Goal: Find specific page/section: Find specific page/section

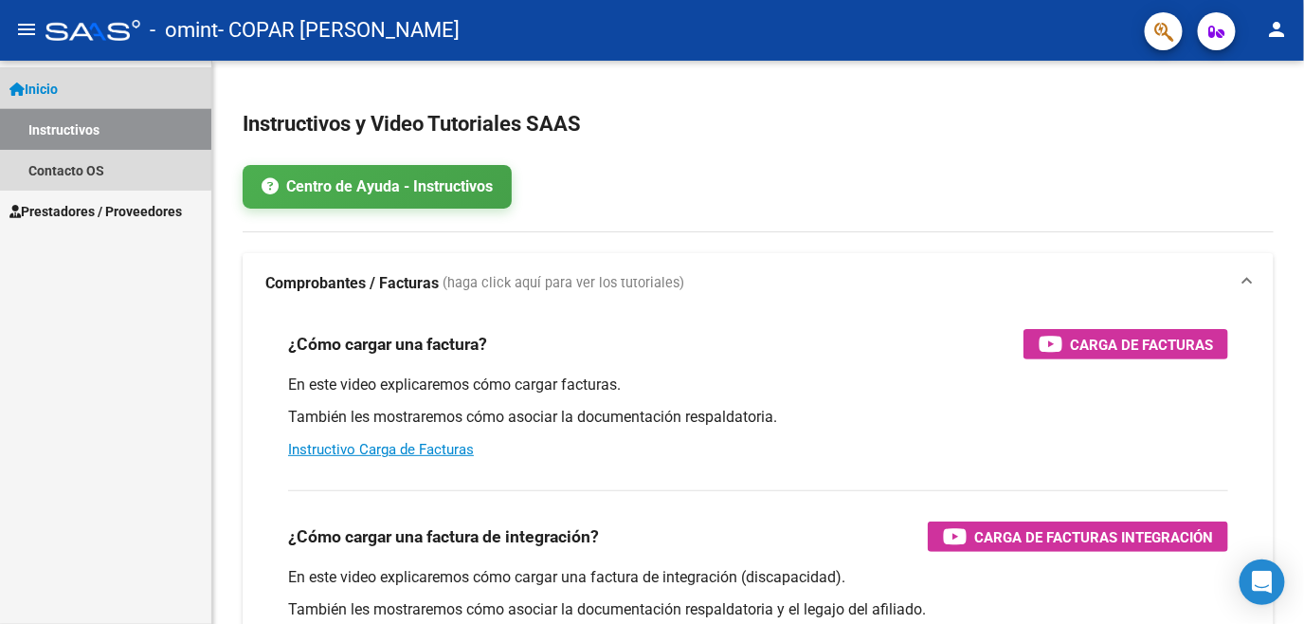
click at [82, 118] on link "Instructivos" at bounding box center [105, 129] width 211 height 41
click at [57, 82] on span "Inicio" at bounding box center [33, 89] width 48 height 21
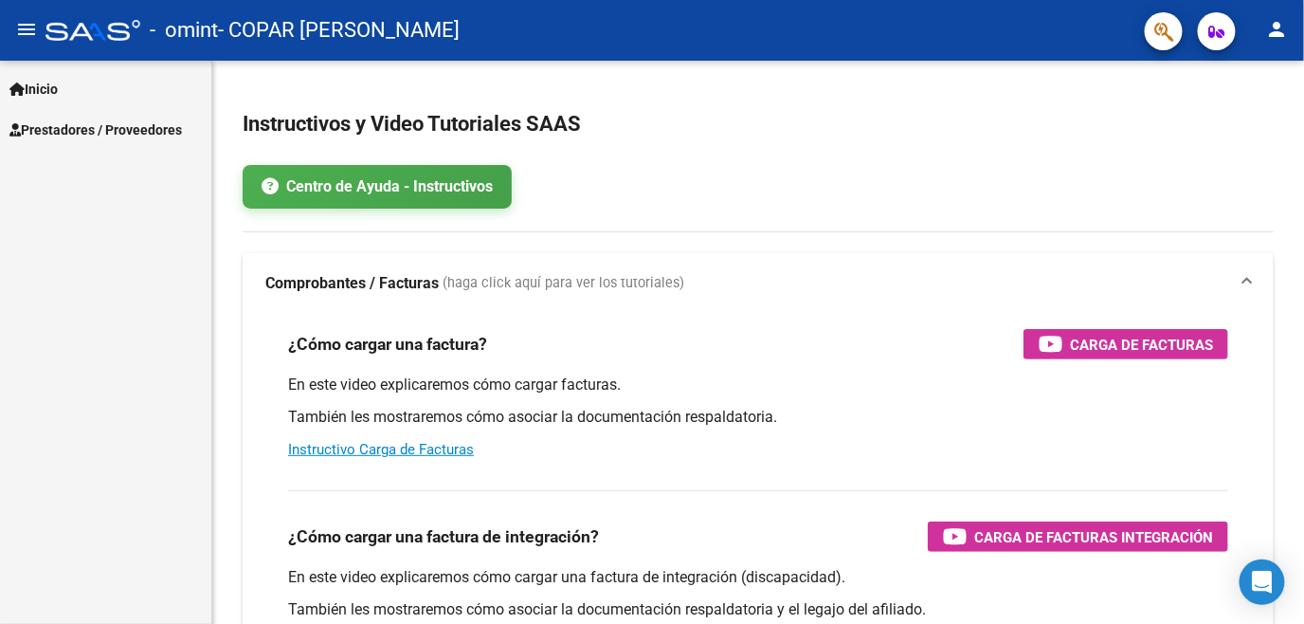
click at [66, 121] on span "Prestadores / Proveedores" at bounding box center [95, 129] width 172 height 21
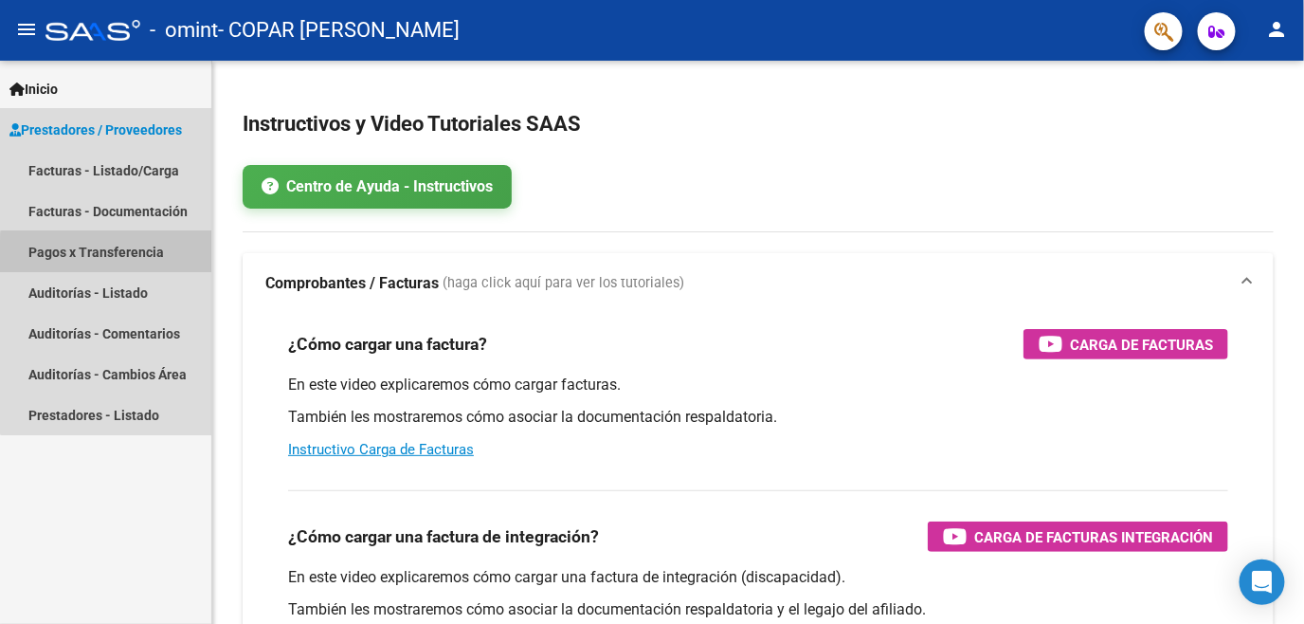
click at [150, 256] on link "Pagos x Transferencia" at bounding box center [105, 251] width 211 height 41
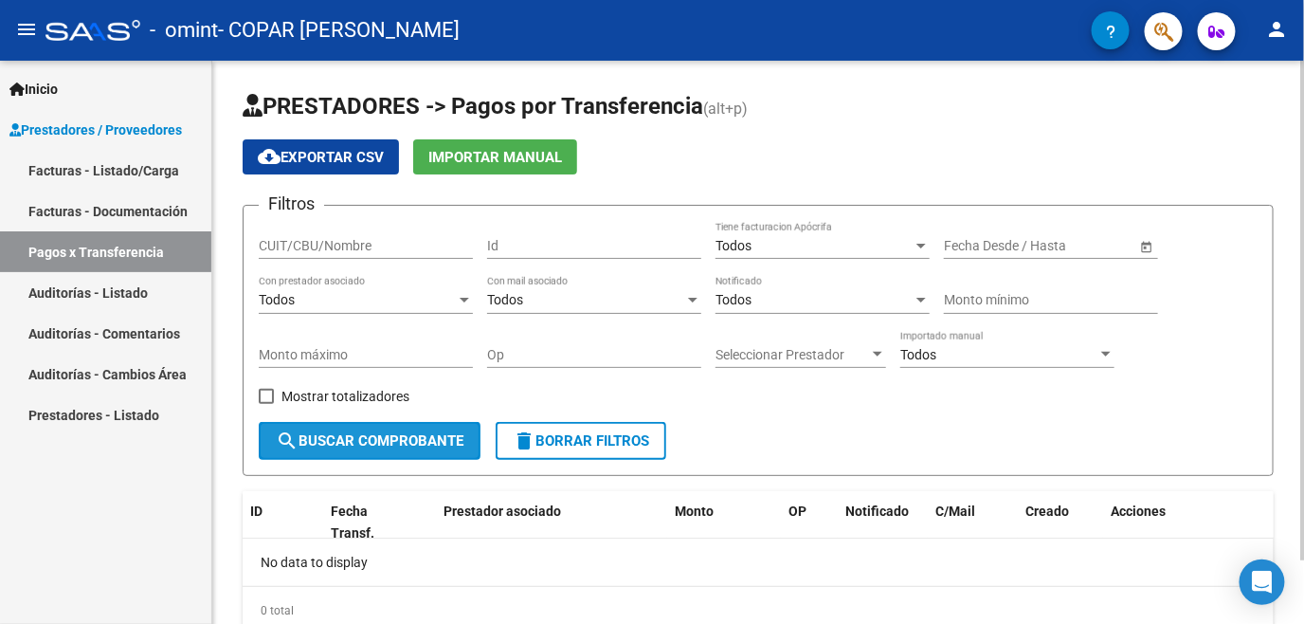
click at [383, 433] on span "search Buscar Comprobante" at bounding box center [370, 440] width 188 height 17
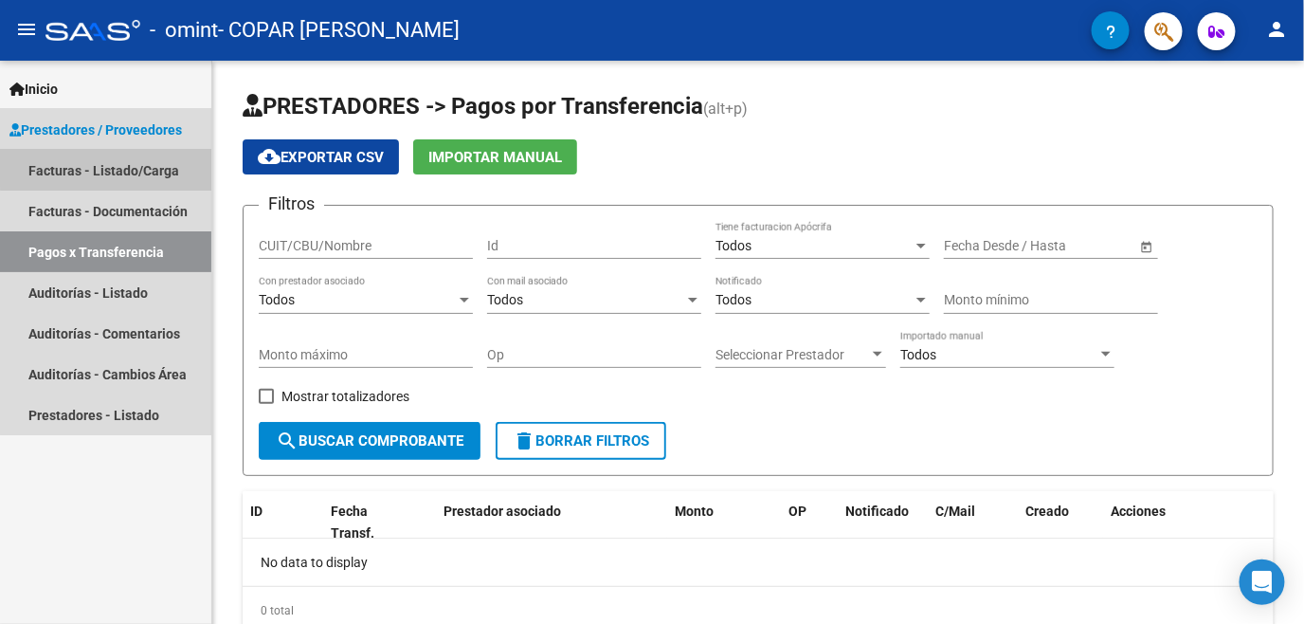
click at [111, 158] on link "Facturas - Listado/Carga" at bounding box center [105, 170] width 211 height 41
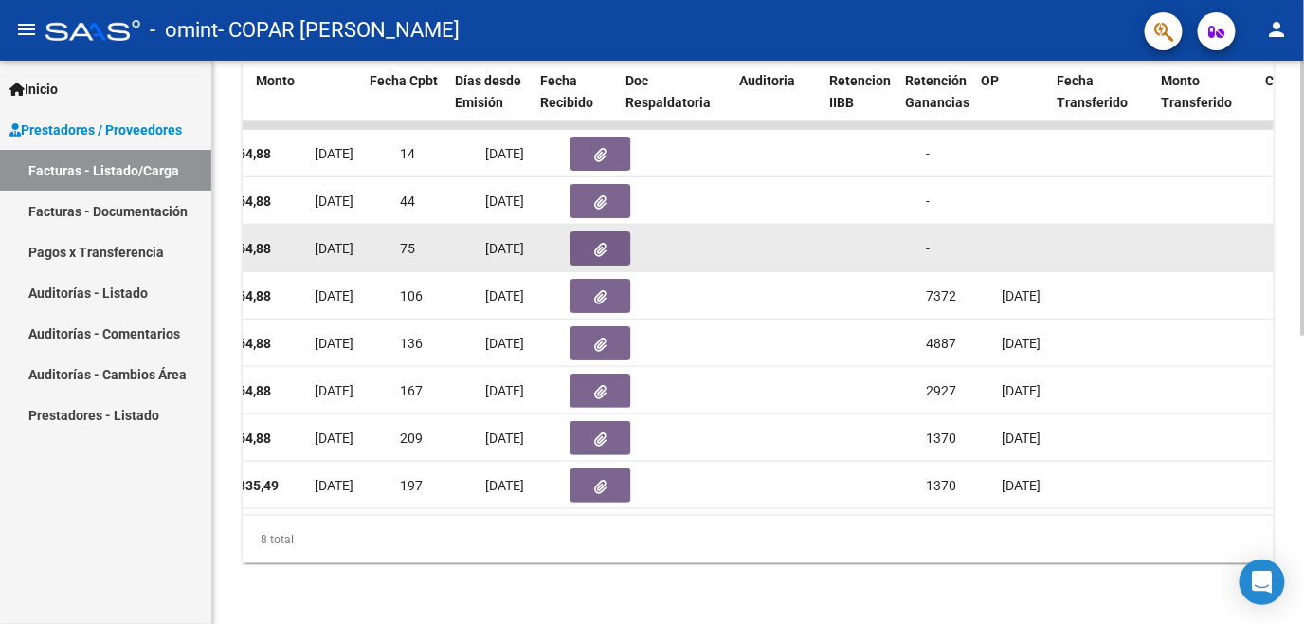
scroll to position [0, 853]
